Goal: Information Seeking & Learning: Learn about a topic

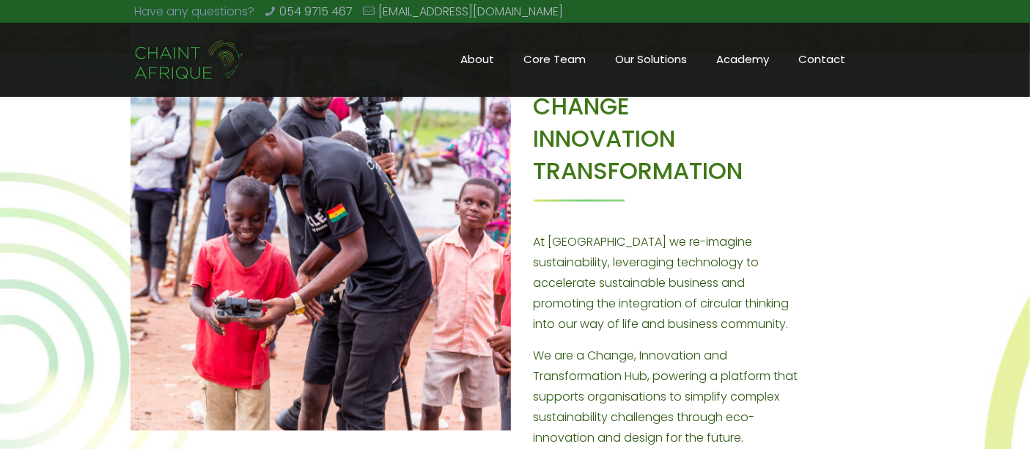
scroll to position [662, 0]
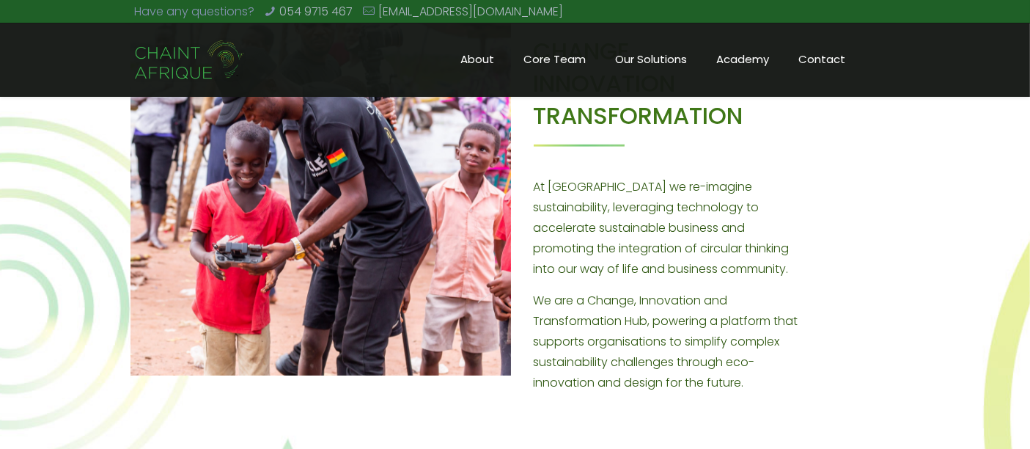
click at [714, 326] on p "We are a Change, Innovation and Transformation Hub, powering a platform that su…" at bounding box center [671, 341] width 274 height 103
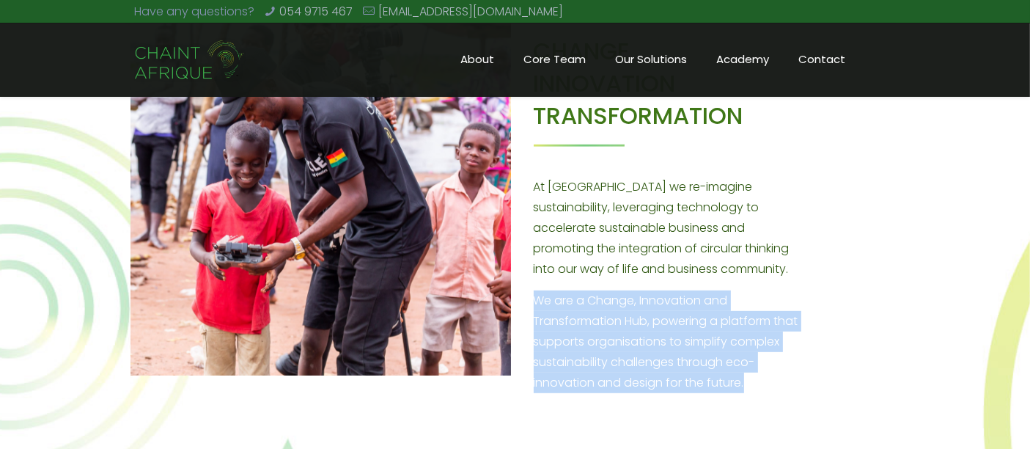
drag, startPoint x: 714, startPoint y: 326, endPoint x: 727, endPoint y: 238, distance: 89.6
click at [727, 238] on div "CHANGE INNOVATION TRANSFORMATION At [GEOGRAPHIC_DATA] we re-imagine sustainabil…" at bounding box center [671, 227] width 274 height 384
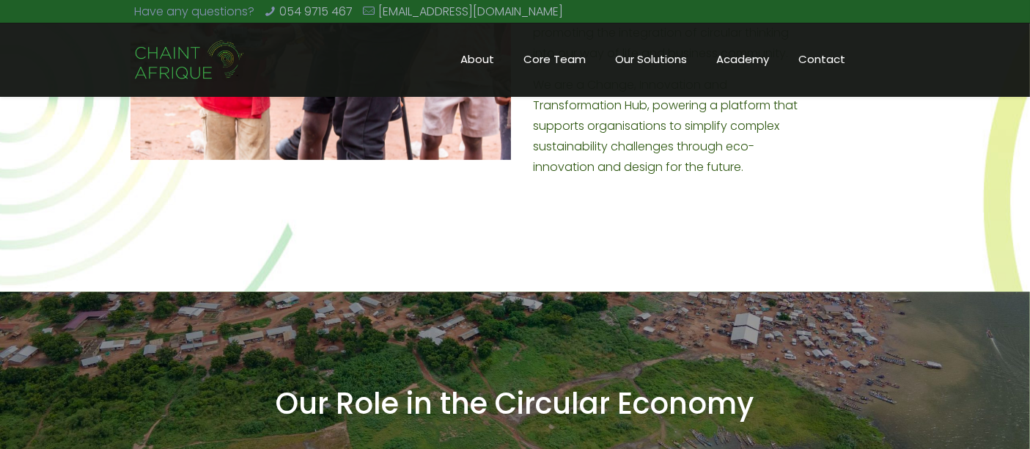
click at [727, 238] on div "CHANGE INNOVATION TRANSFORMATION At [GEOGRAPHIC_DATA] we re-imagine sustainabil…" at bounding box center [515, 37] width 1030 height 510
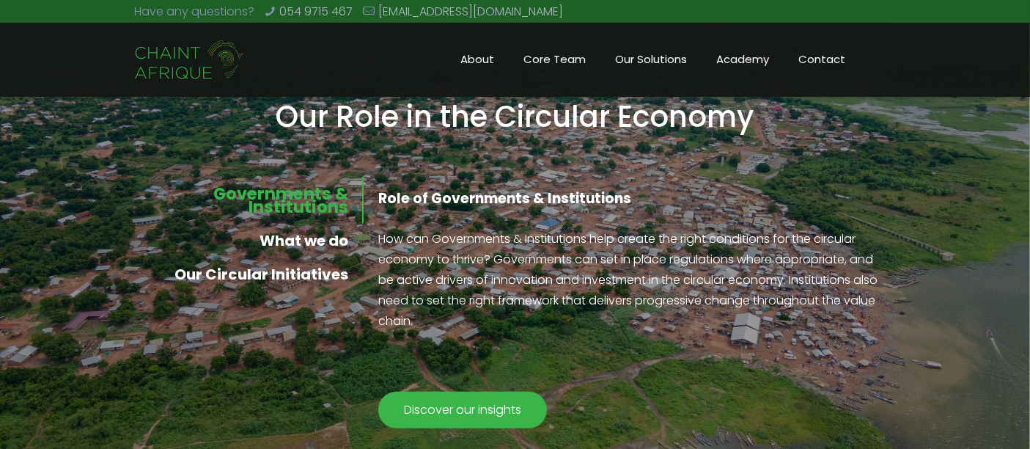
scroll to position [1169, 0]
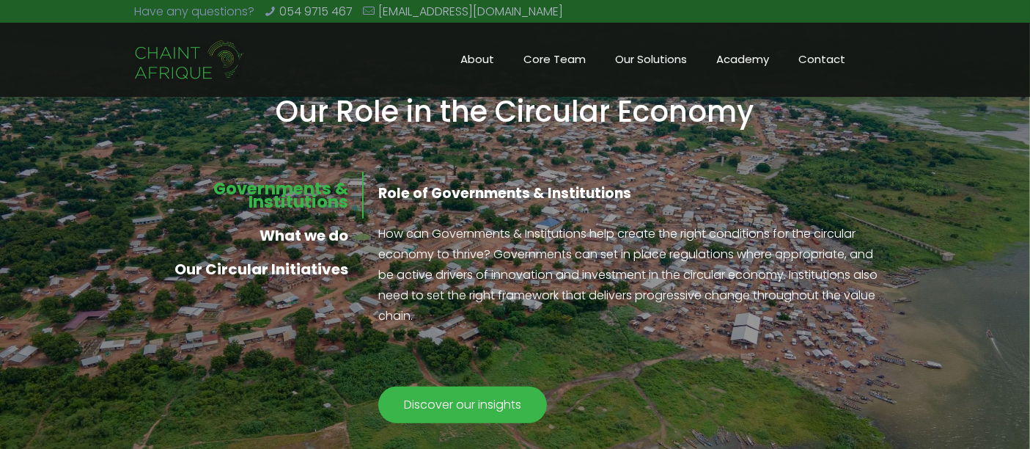
click at [727, 238] on p "How can Governments & Institutions help create the right conditions for the cir…" at bounding box center [628, 275] width 501 height 103
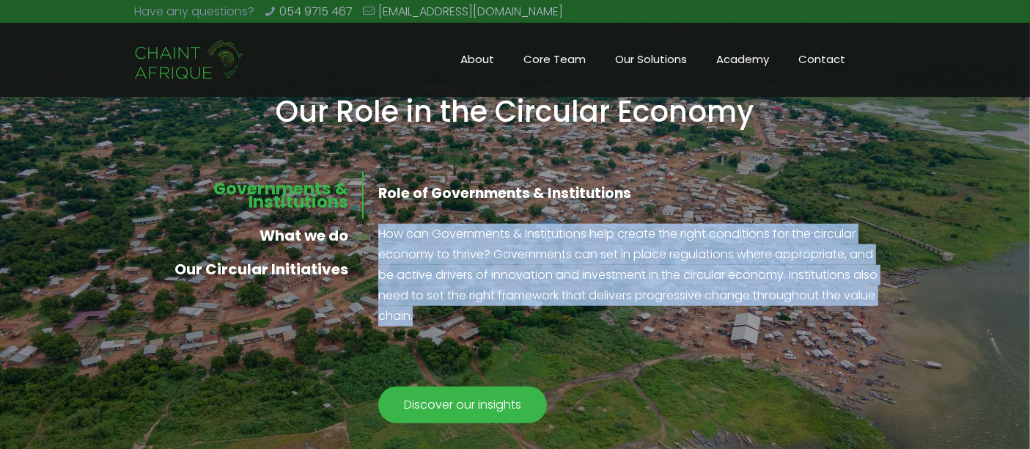
drag, startPoint x: 727, startPoint y: 238, endPoint x: 696, endPoint y: 330, distance: 97.4
click at [696, 330] on div "Role of Governments & Institutions How can Governments & Institutions help crea…" at bounding box center [628, 314] width 531 height 284
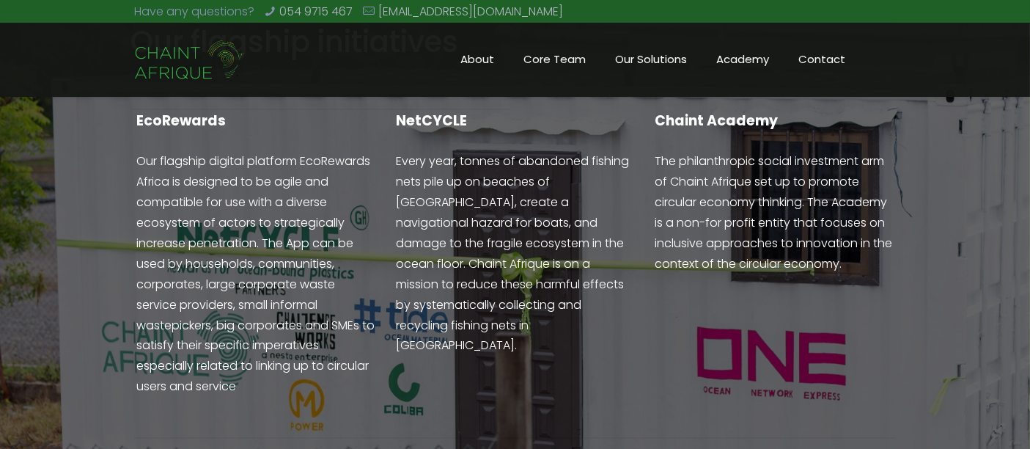
scroll to position [2438, 0]
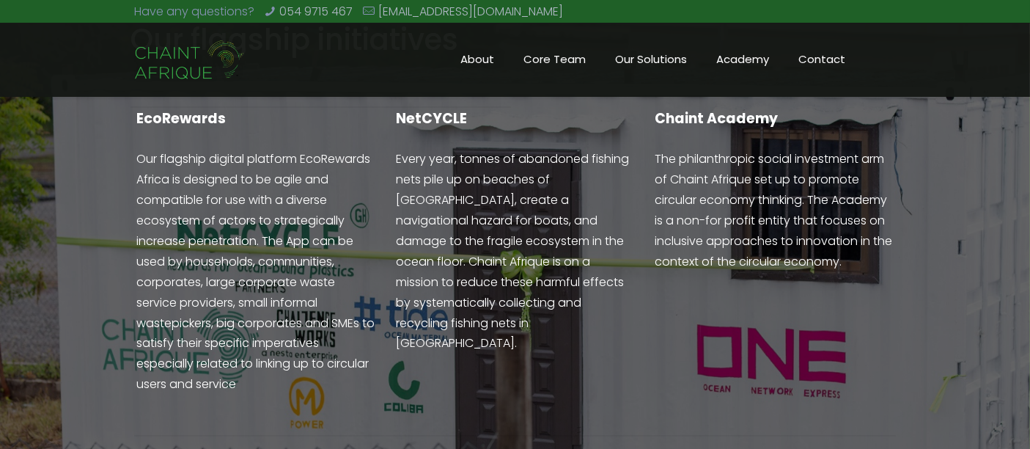
click at [534, 199] on p "Every year, tonnes of abandoned fishing nets pile up on beaches of [GEOGRAPHIC_…" at bounding box center [515, 251] width 238 height 205
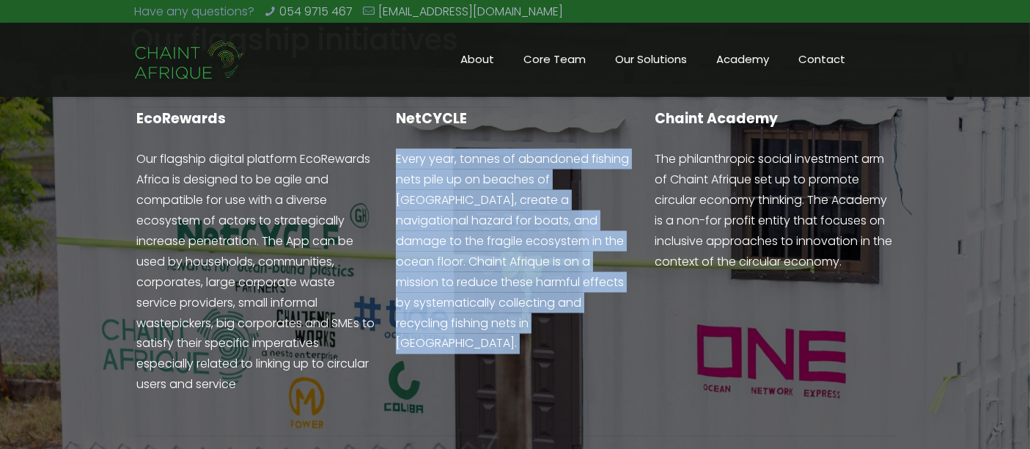
drag, startPoint x: 534, startPoint y: 199, endPoint x: 524, endPoint y: 155, distance: 44.5
click at [524, 155] on p "Every year, tonnes of abandoned fishing nets pile up on beaches of [GEOGRAPHIC_…" at bounding box center [515, 251] width 238 height 205
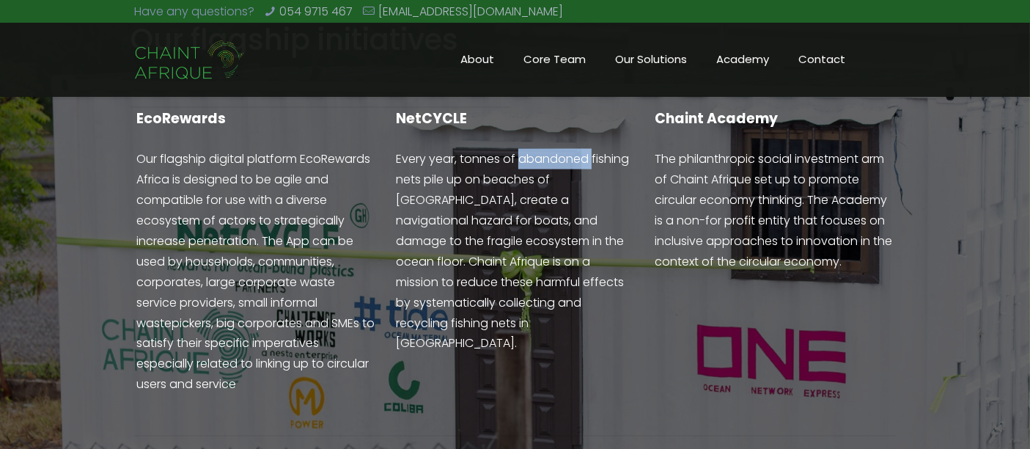
click at [524, 155] on p "Every year, tonnes of abandoned fishing nets pile up on beaches of [GEOGRAPHIC_…" at bounding box center [515, 251] width 238 height 205
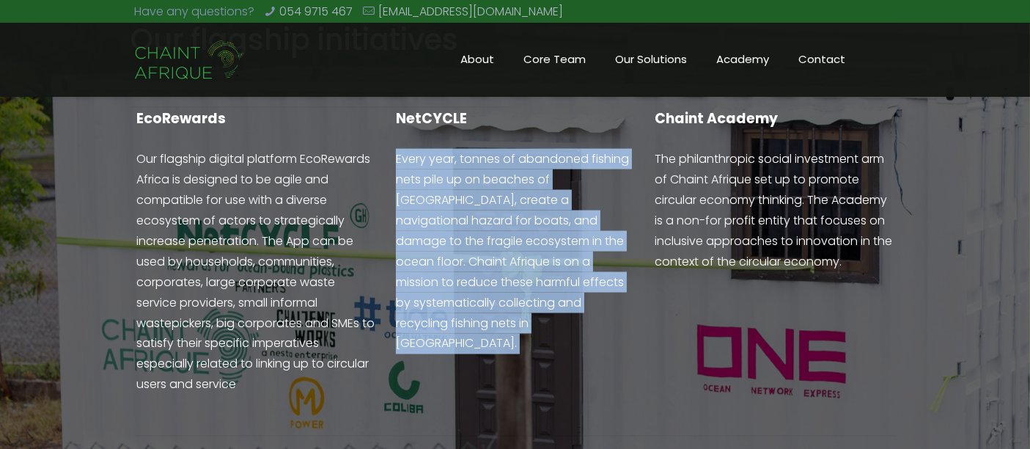
drag, startPoint x: 524, startPoint y: 155, endPoint x: 578, endPoint y: 292, distance: 146.8
click at [578, 292] on p "Every year, tonnes of abandoned fishing nets pile up on beaches of [GEOGRAPHIC_…" at bounding box center [515, 251] width 238 height 205
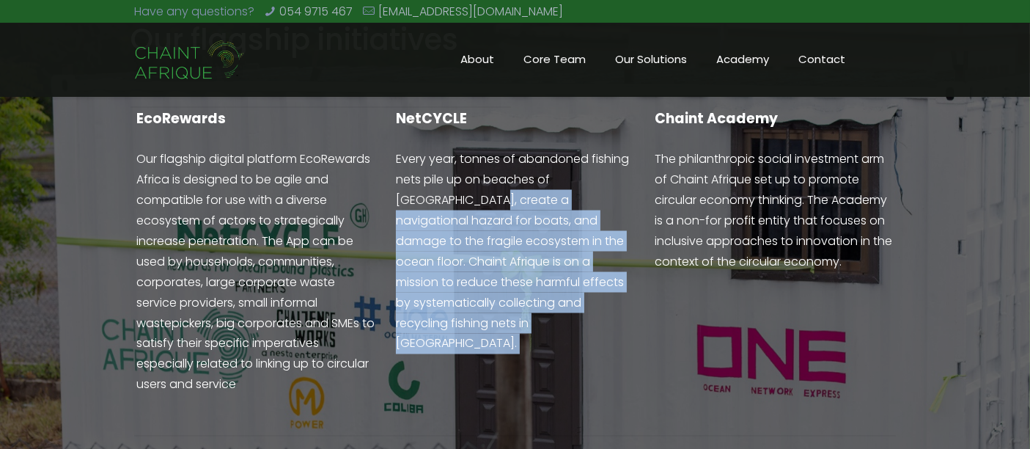
drag, startPoint x: 578, startPoint y: 292, endPoint x: 480, endPoint y: 188, distance: 143.2
click at [480, 188] on p "Every year, tonnes of abandoned fishing nets pile up on beaches of [GEOGRAPHIC_…" at bounding box center [515, 251] width 238 height 205
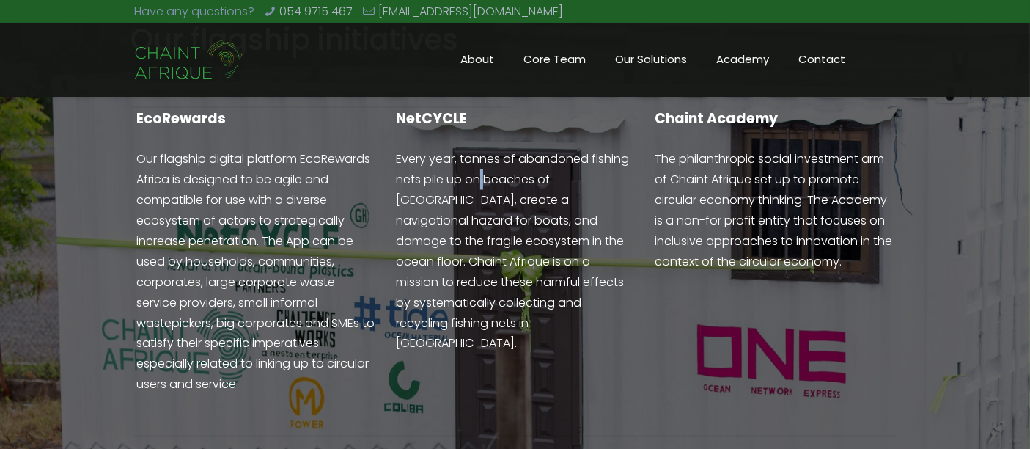
click at [480, 188] on p "Every year, tonnes of abandoned fishing nets pile up on beaches of [GEOGRAPHIC_…" at bounding box center [515, 251] width 238 height 205
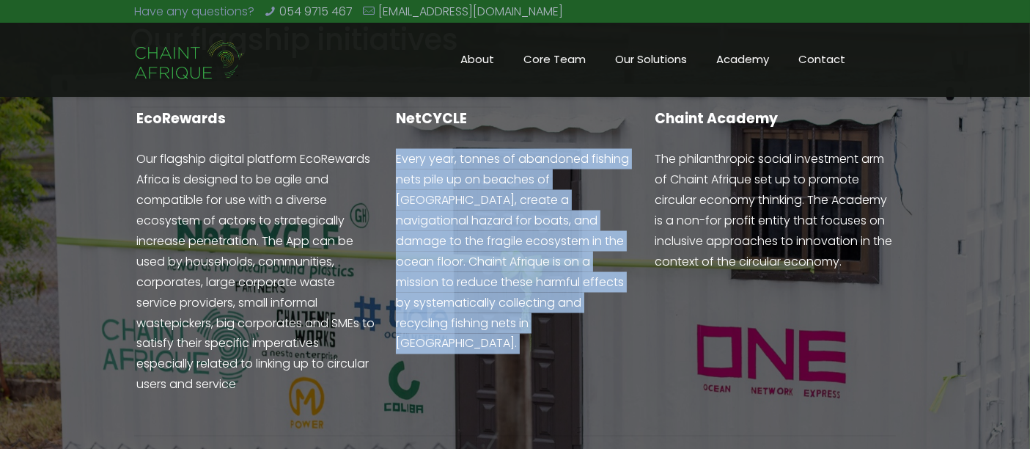
drag, startPoint x: 480, startPoint y: 188, endPoint x: 582, endPoint y: 306, distance: 156.4
click at [582, 306] on p "Every year, tonnes of abandoned fishing nets pile up on beaches of [GEOGRAPHIC_…" at bounding box center [515, 251] width 238 height 205
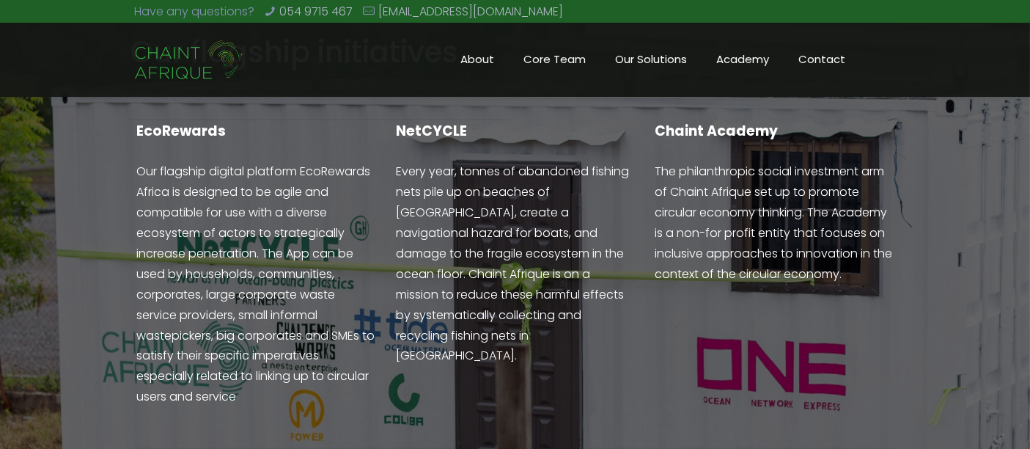
scroll to position [2426, 0]
click at [723, 164] on p "The philanthropic social investment arm of Chaint Afrique set up to promote cir…" at bounding box center [774, 222] width 238 height 123
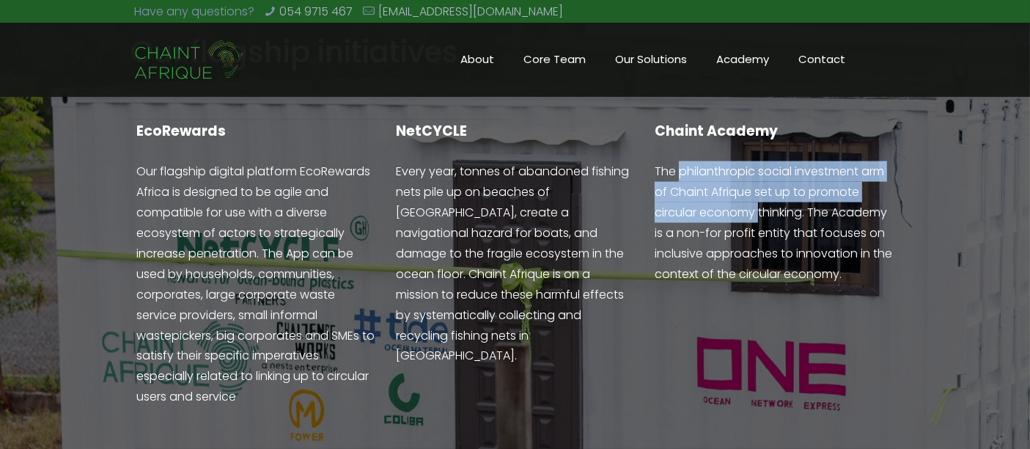
drag, startPoint x: 723, startPoint y: 164, endPoint x: 758, endPoint y: 203, distance: 52.4
click at [758, 203] on p "The philanthropic social investment arm of Chaint Afrique set up to promote cir…" at bounding box center [774, 222] width 238 height 123
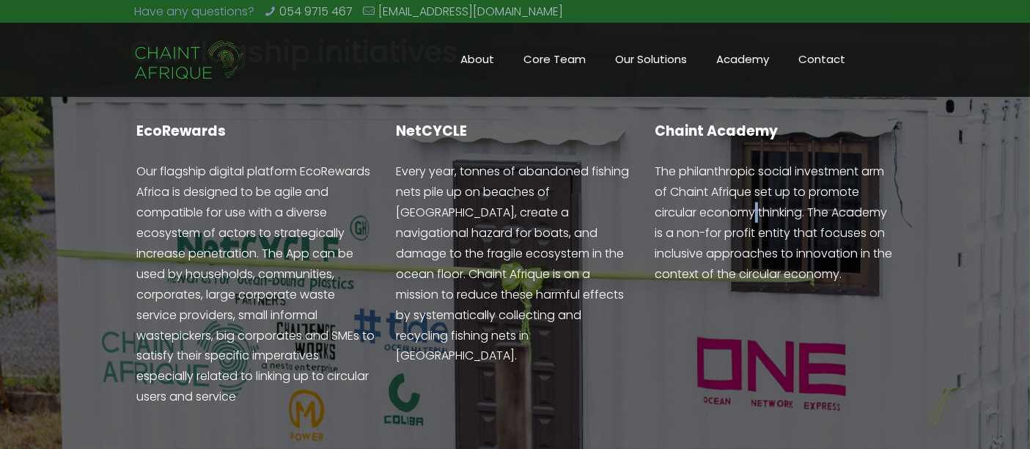
click at [758, 203] on p "The philanthropic social investment arm of Chaint Afrique set up to promote cir…" at bounding box center [774, 222] width 238 height 123
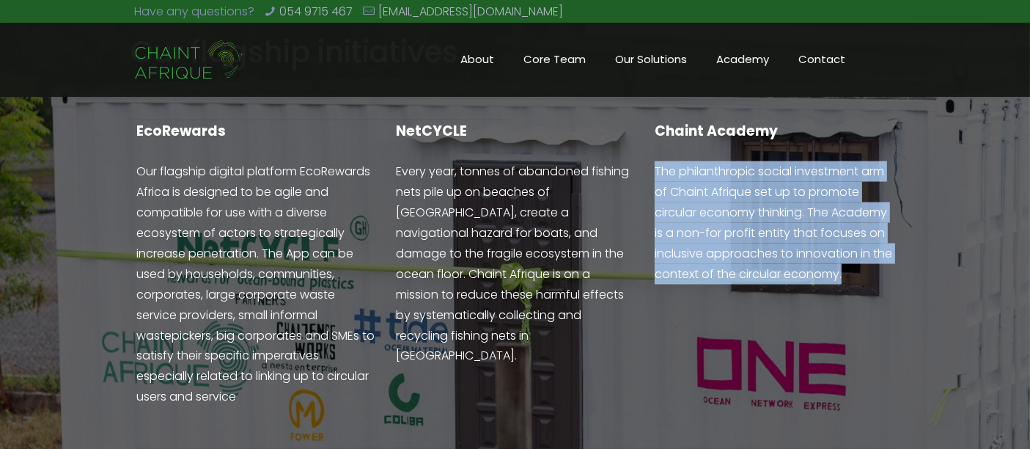
drag, startPoint x: 758, startPoint y: 203, endPoint x: 664, endPoint y: 168, distance: 100.9
click at [664, 168] on p "The philanthropic social investment arm of Chaint Afrique set up to promote cir…" at bounding box center [774, 222] width 238 height 123
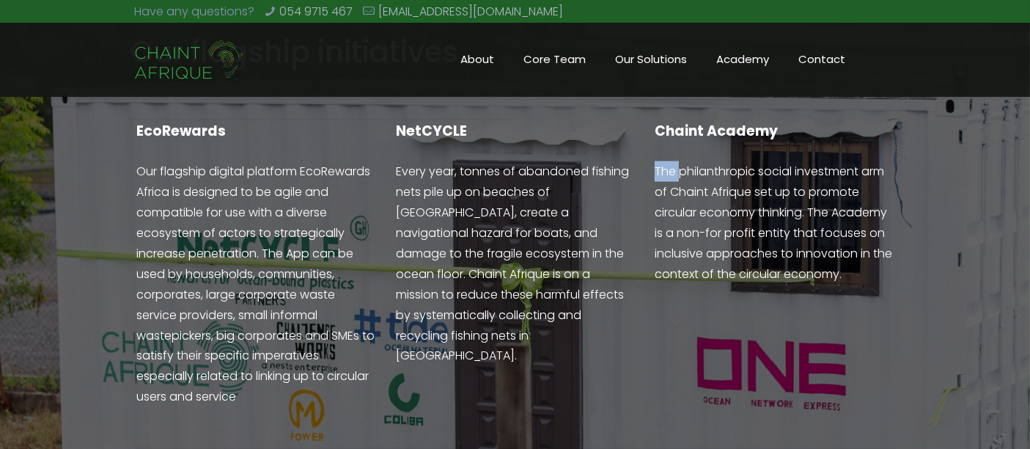
click at [664, 168] on p "The philanthropic social investment arm of Chaint Afrique set up to promote cir…" at bounding box center [774, 222] width 238 height 123
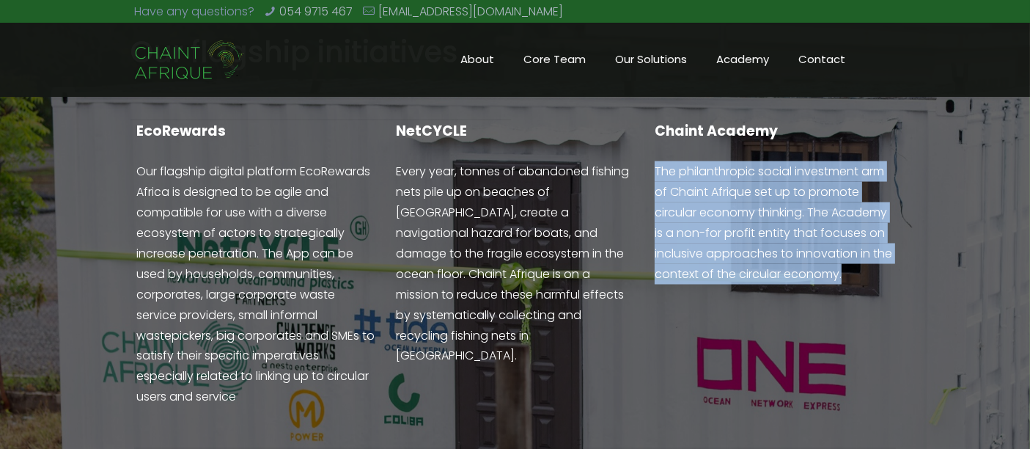
drag, startPoint x: 664, startPoint y: 168, endPoint x: 802, endPoint y: 238, distance: 155.4
click at [802, 238] on p "The philanthropic social investment arm of Chaint Afrique set up to promote cir…" at bounding box center [774, 222] width 238 height 123
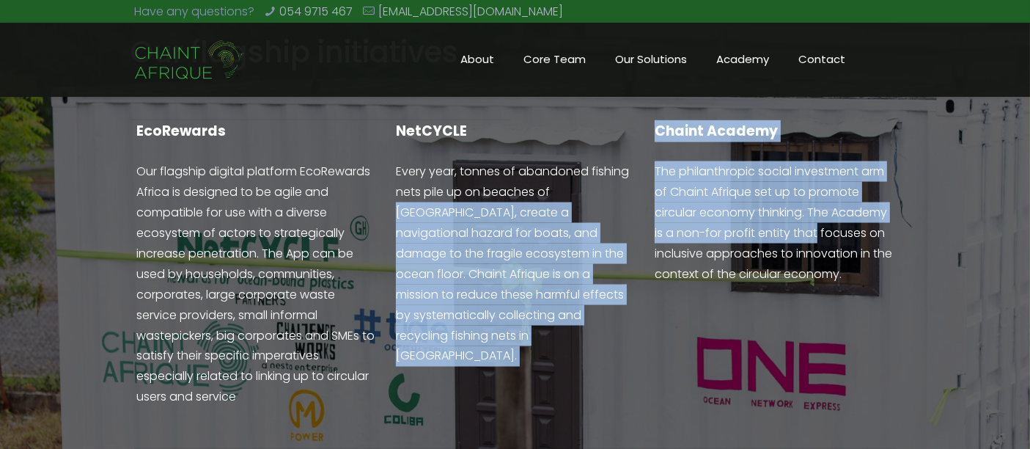
drag, startPoint x: 802, startPoint y: 238, endPoint x: 556, endPoint y: 185, distance: 252.1
click at [556, 185] on div "Our flagship initiatives EcoRewards Our flagship digital platform EcoRewards Af…" at bounding box center [515, 304] width 777 height 544
click at [556, 185] on p "Every year, tonnes of abandoned fishing nets pile up on beaches of [GEOGRAPHIC_…" at bounding box center [515, 263] width 238 height 205
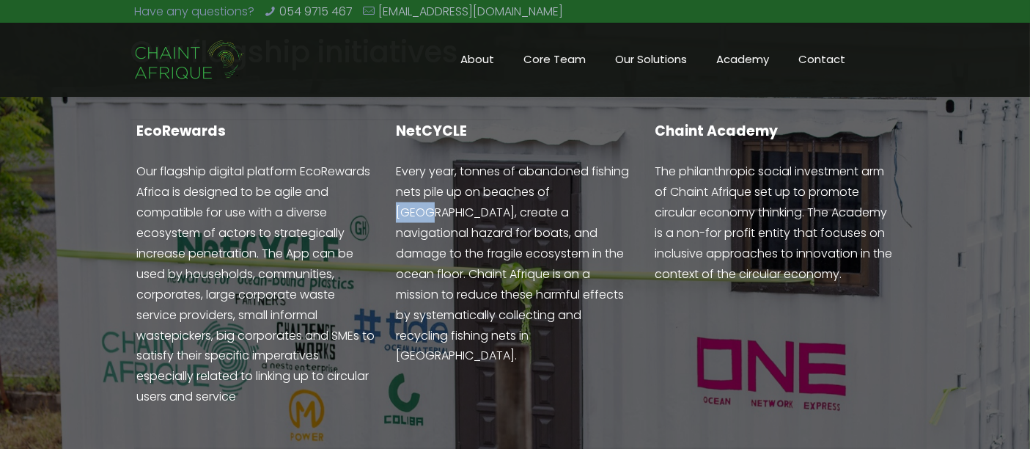
click at [556, 185] on p "Every year, tonnes of abandoned fishing nets pile up on beaches of [GEOGRAPHIC_…" at bounding box center [515, 263] width 238 height 205
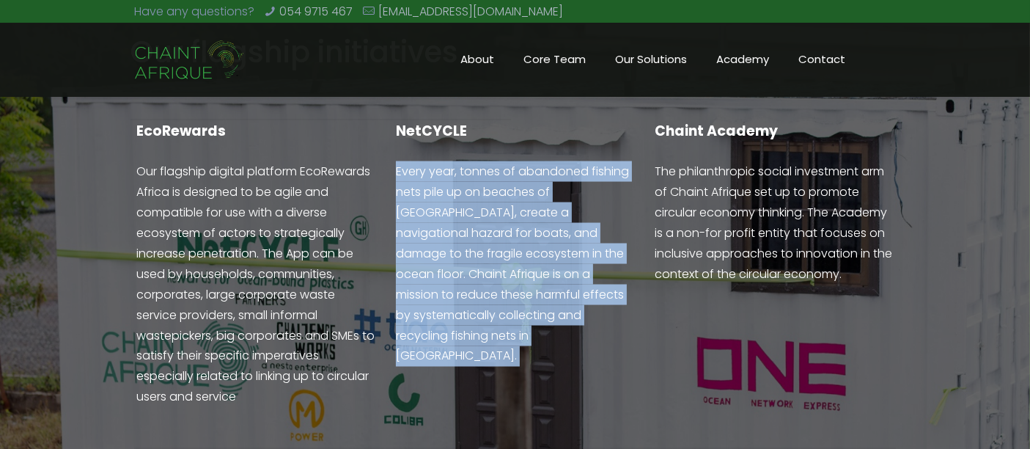
drag, startPoint x: 556, startPoint y: 185, endPoint x: 491, endPoint y: 164, distance: 68.6
click at [491, 164] on p "Every year, tonnes of abandoned fishing nets pile up on beaches of [GEOGRAPHIC_…" at bounding box center [515, 263] width 238 height 205
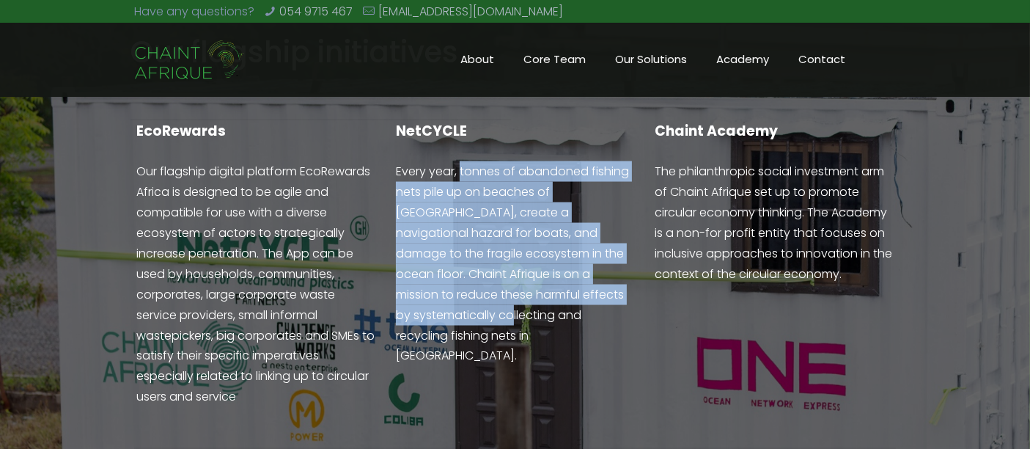
drag, startPoint x: 491, startPoint y: 164, endPoint x: 588, endPoint y: 288, distance: 158.3
click at [588, 288] on p "Every year, tonnes of abandoned fishing nets pile up on beaches of [GEOGRAPHIC_…" at bounding box center [515, 263] width 238 height 205
